Goal: Information Seeking & Learning: Learn about a topic

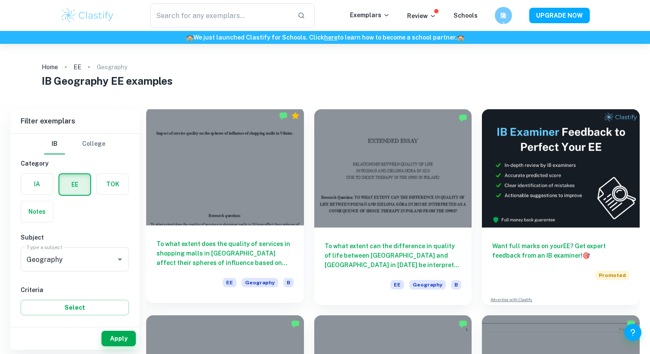
click at [249, 266] on h6 "To what extent does the quality of services in shopping malls in [GEOGRAPHIC_DA…" at bounding box center [225, 253] width 137 height 28
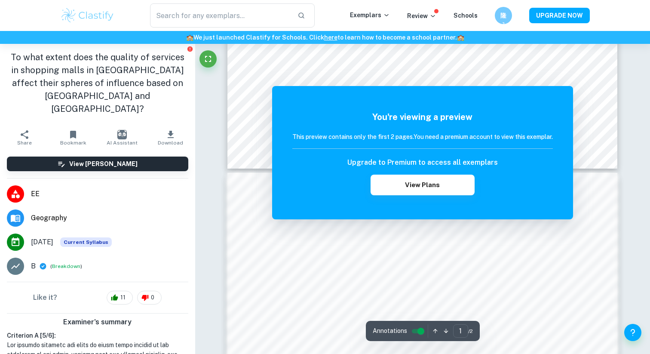
scroll to position [425, 0]
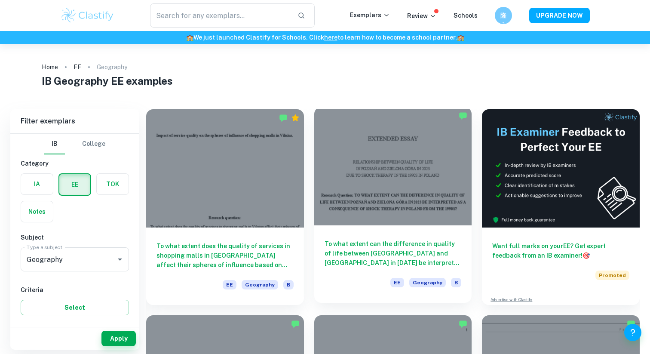
click at [356, 265] on h6 "To what extent can the difference in quality of life between [GEOGRAPHIC_DATA] …" at bounding box center [393, 253] width 137 height 28
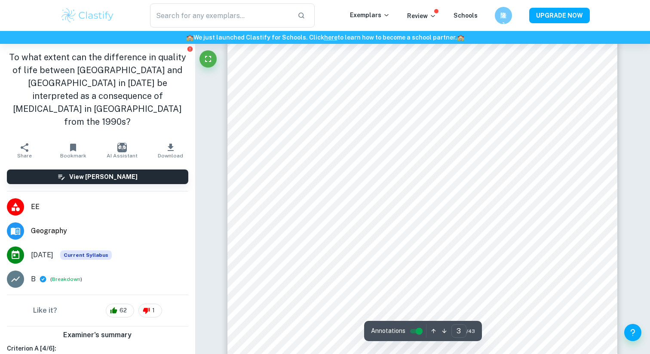
scroll to position [1358, 0]
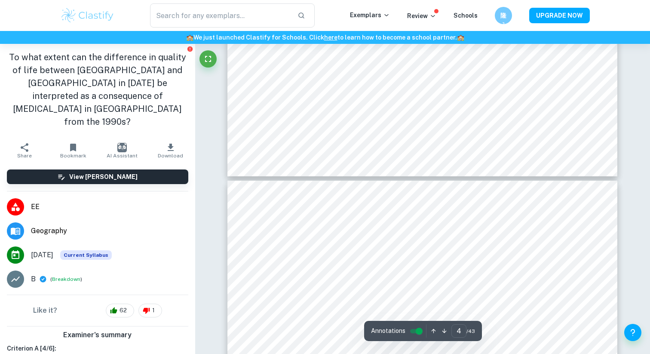
type input "5"
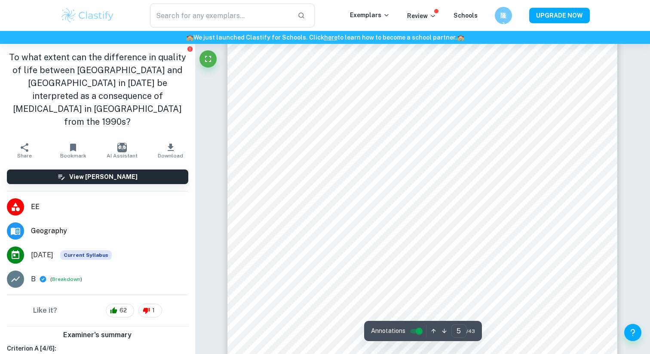
scroll to position [2467, 0]
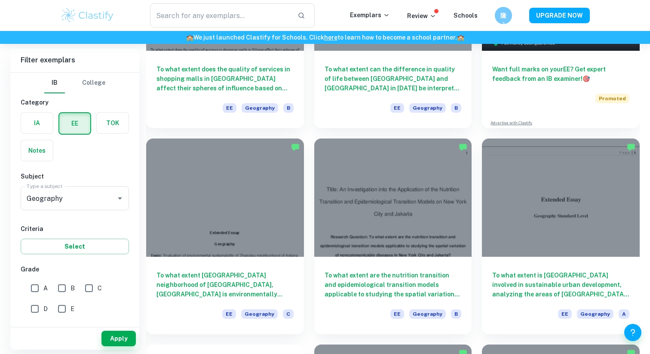
scroll to position [186, 0]
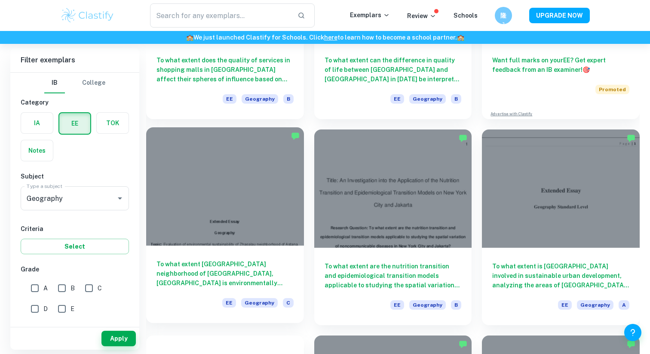
click at [278, 267] on h6 "To what extent [GEOGRAPHIC_DATA] neighborhood of [GEOGRAPHIC_DATA], [GEOGRAPHIC…" at bounding box center [225, 273] width 137 height 28
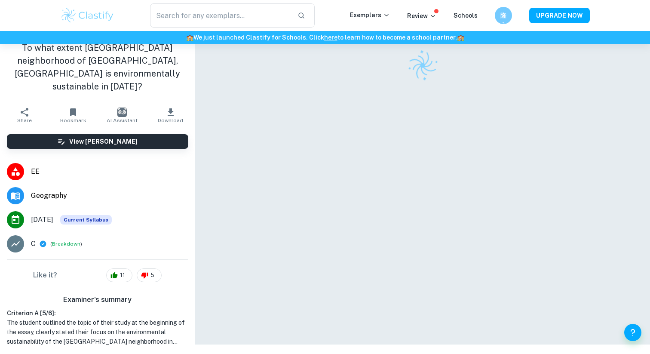
scroll to position [44, 0]
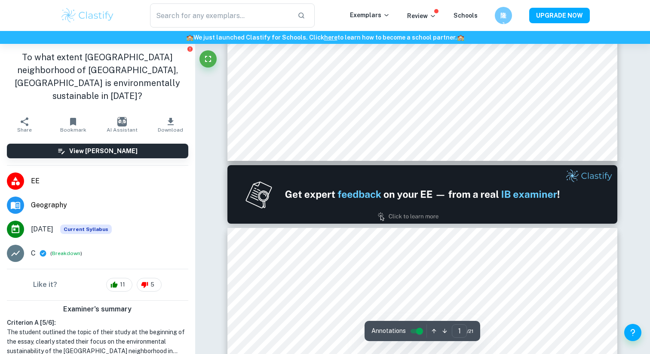
type input "2"
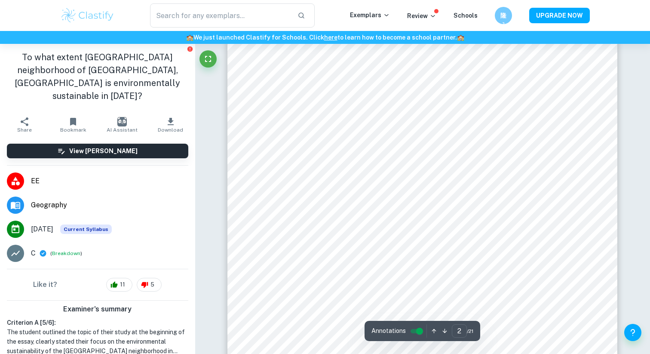
scroll to position [578, 0]
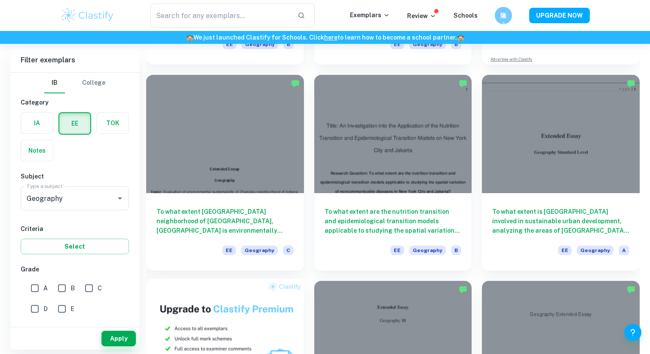
scroll to position [242, 0]
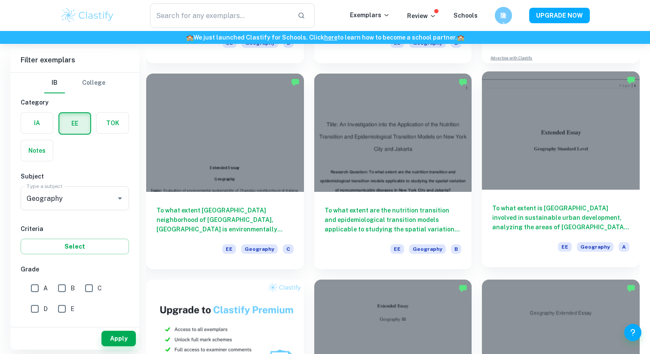
click at [554, 234] on div "To what extent is [GEOGRAPHIC_DATA] involved in sustainable urban development, …" at bounding box center [561, 228] width 158 height 77
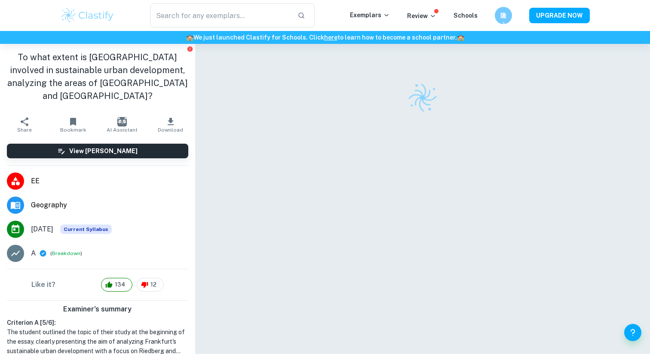
scroll to position [44, 0]
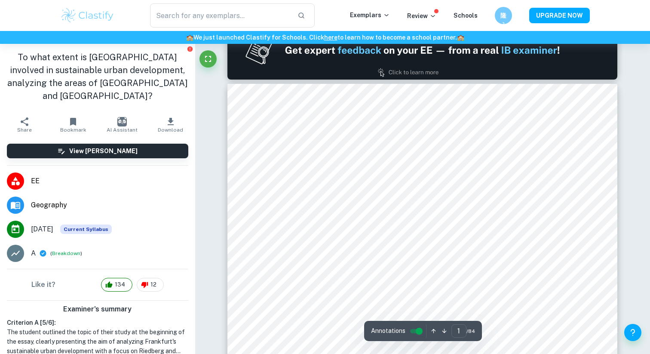
type input "2"
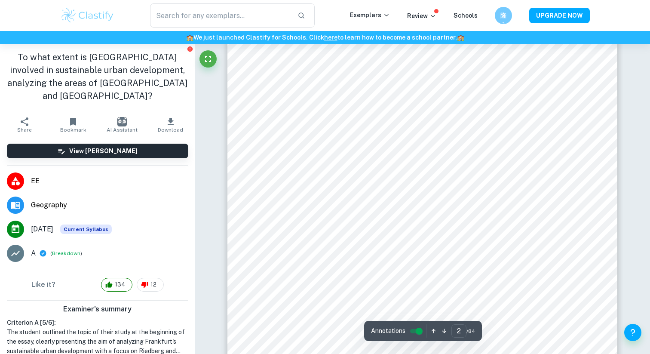
scroll to position [725, 0]
